Goal: Find specific page/section: Find specific page/section

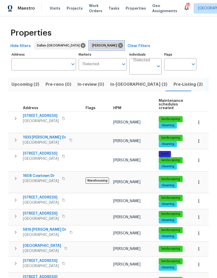
click at [118, 43] on icon at bounding box center [121, 46] width 6 height 6
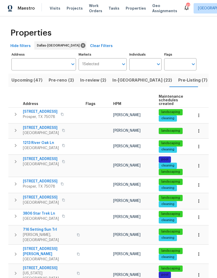
click at [178, 80] on span "Pre-Listing (7)" at bounding box center [192, 80] width 29 height 7
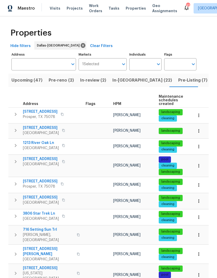
click at [45, 67] on input "Address" at bounding box center [39, 64] width 57 height 12
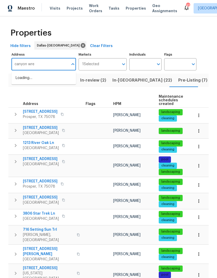
type input "canyon wren"
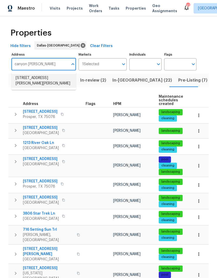
click at [41, 81] on li "1338 Canyon Wren Dr Forney TX 75126" at bounding box center [43, 81] width 65 height 14
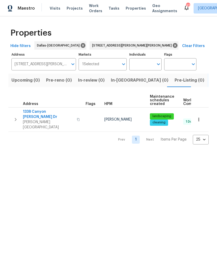
click at [200, 117] on icon "button" at bounding box center [198, 119] width 5 height 5
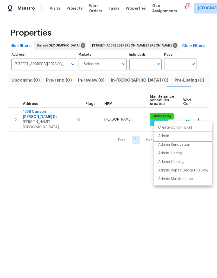
click at [171, 136] on li "Admin" at bounding box center [183, 136] width 58 height 9
